Goal: Book appointment/travel/reservation

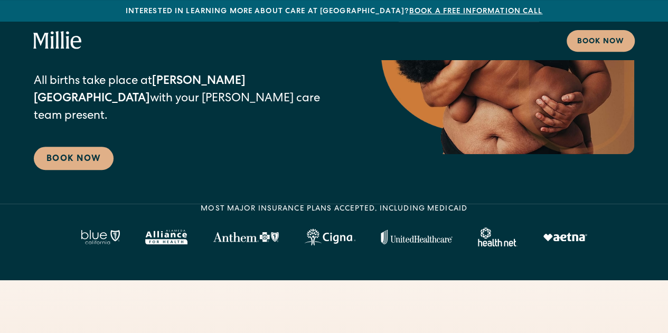
scroll to position [264, 0]
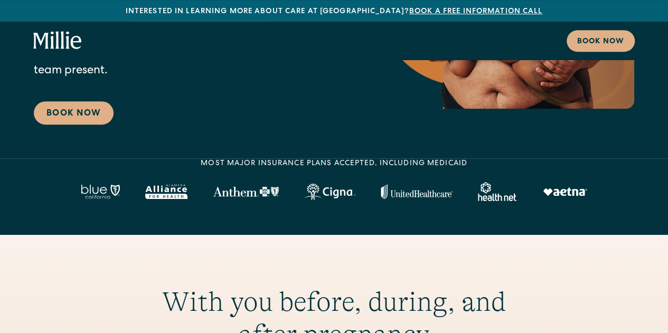
click at [441, 198] on img at bounding box center [417, 191] width 72 height 15
click at [90, 113] on link "Book Now" at bounding box center [74, 112] width 80 height 23
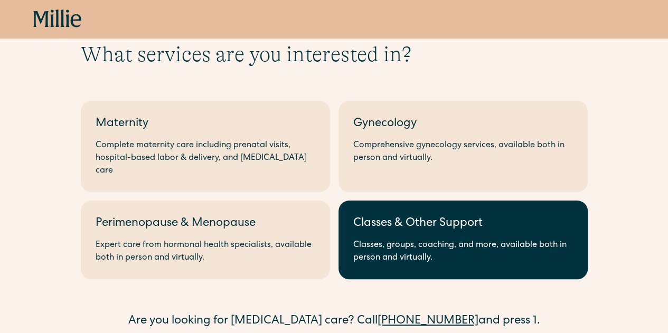
scroll to position [53, 0]
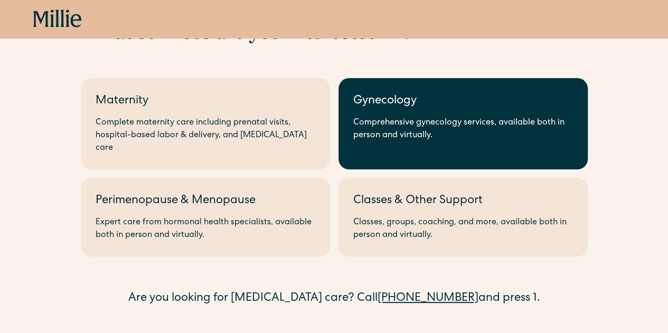
click at [537, 125] on div "Comprehensive gynecology services, available both in person and virtually." at bounding box center [463, 129] width 220 height 25
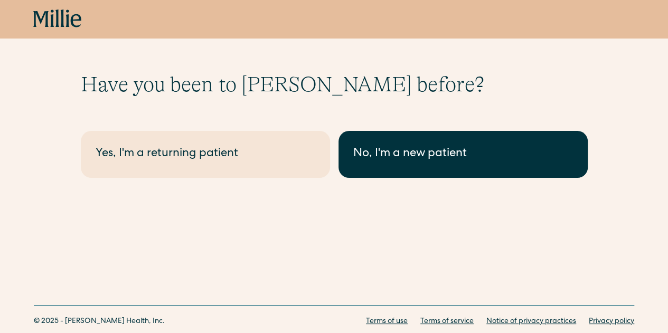
click at [343, 150] on link "No, I'm a new patient" at bounding box center [462, 154] width 249 height 47
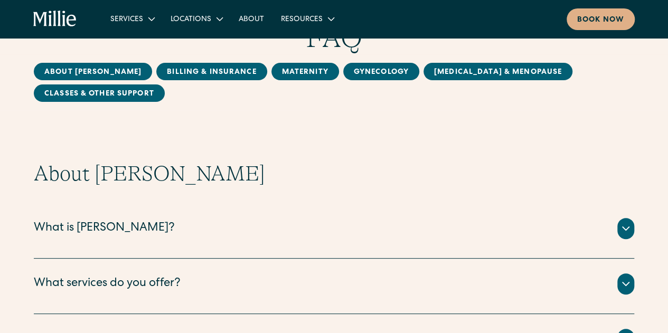
scroll to position [106, 0]
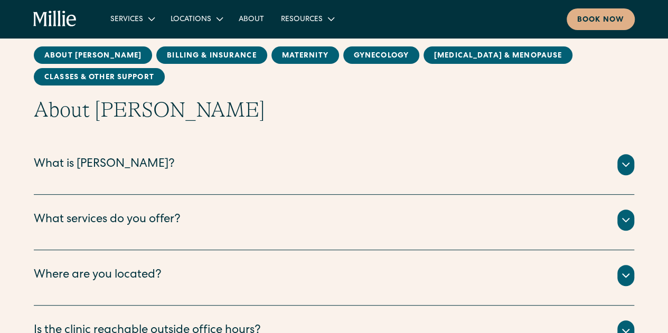
click at [205, 222] on div "What services do you offer?" at bounding box center [334, 220] width 600 height 21
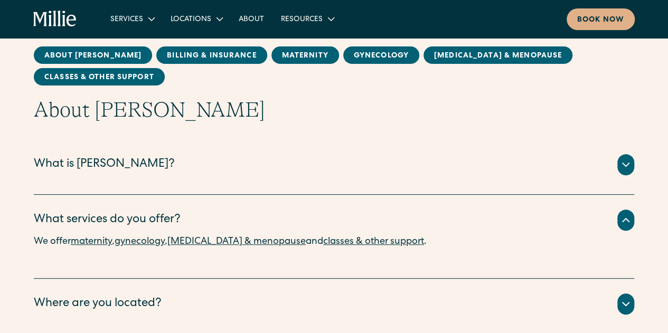
click at [103, 154] on div "What is [PERSON_NAME]?" at bounding box center [334, 164] width 600 height 21
